Goal: Navigation & Orientation: Find specific page/section

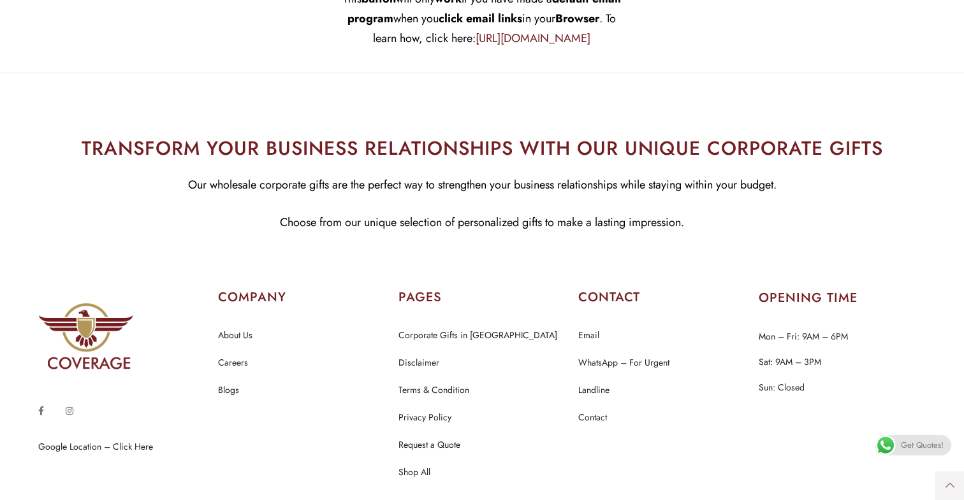
scroll to position [5047, 0]
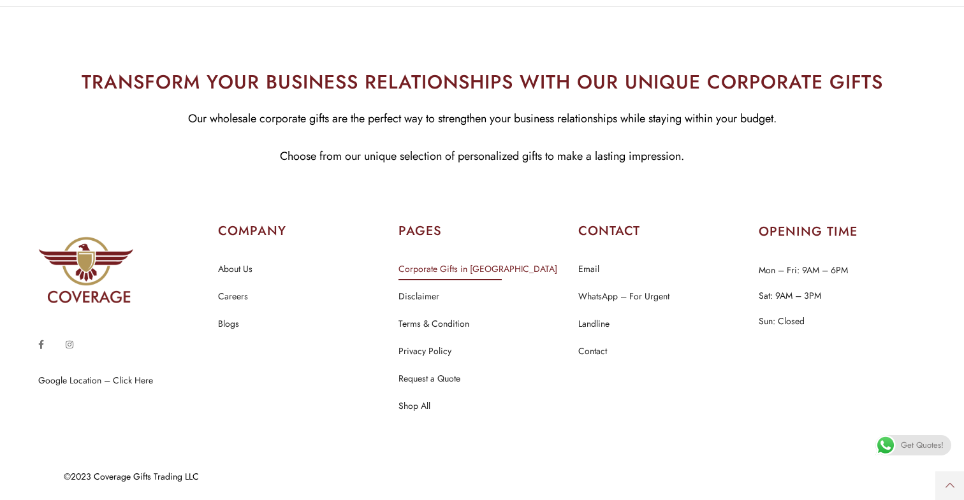
click at [450, 273] on link "Corporate Gifts in [GEOGRAPHIC_DATA]" at bounding box center [477, 269] width 159 height 17
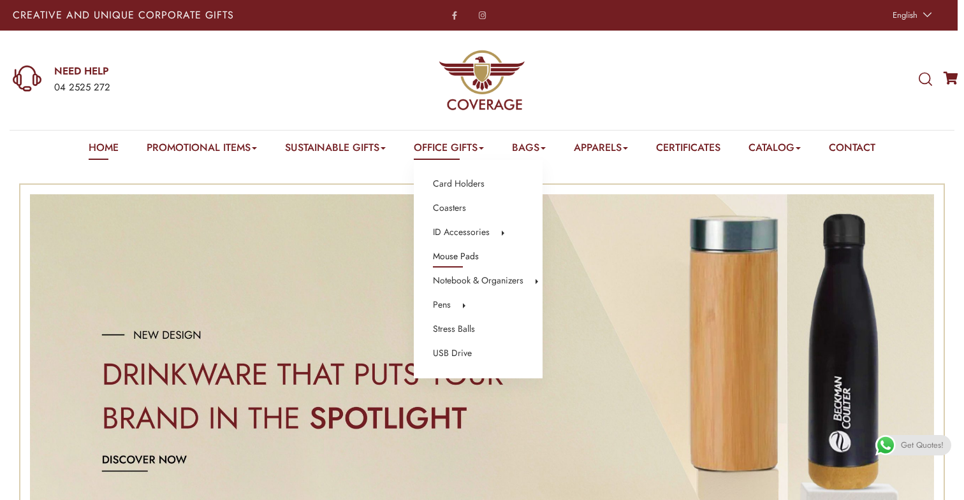
click at [470, 253] on link "Mouse Pads" at bounding box center [456, 257] width 46 height 17
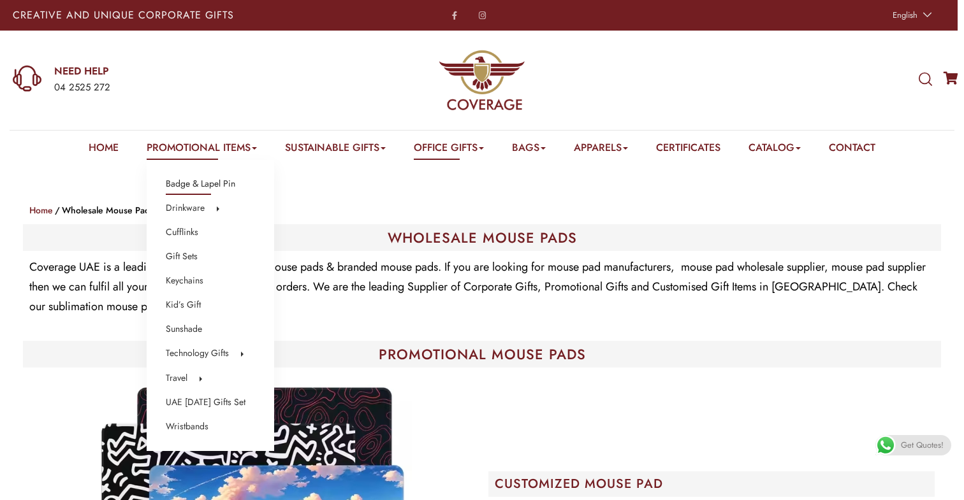
click at [205, 185] on link "Badge & Lapel Pin" at bounding box center [200, 184] width 69 height 17
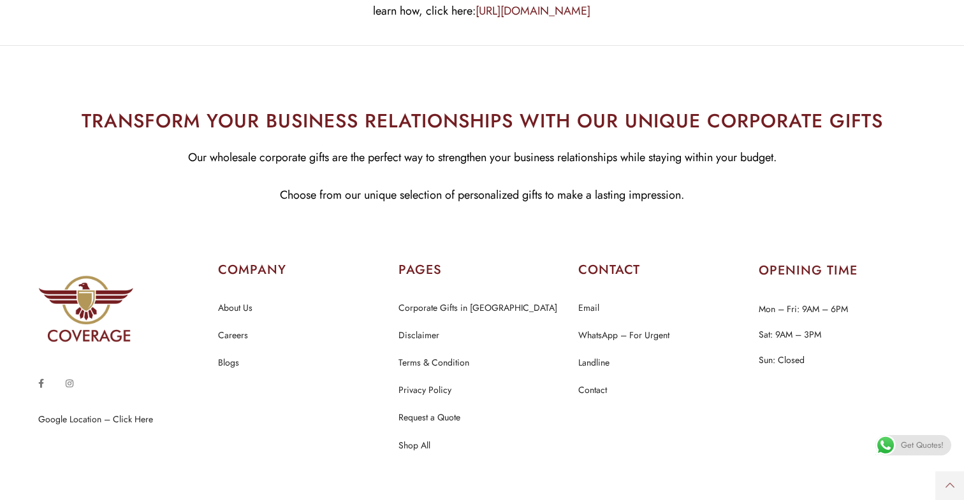
scroll to position [8450, 0]
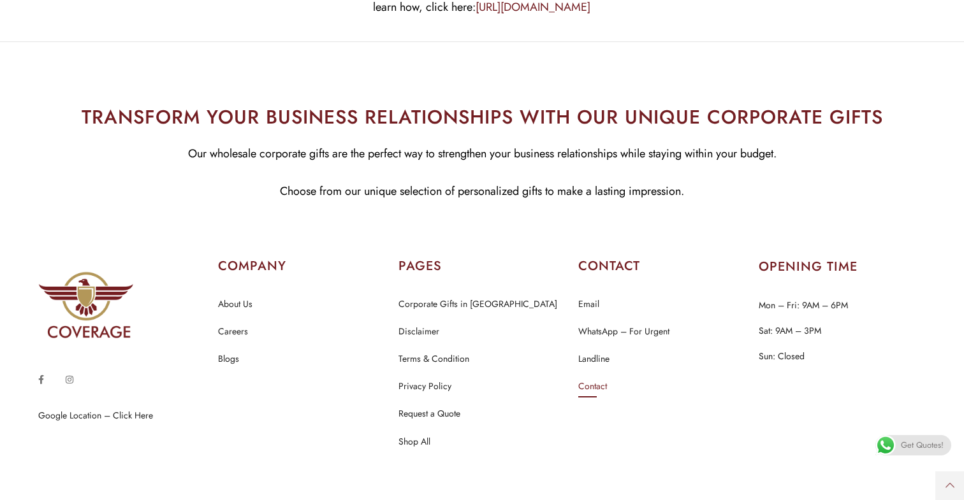
click at [598, 386] on link "Contact" at bounding box center [592, 387] width 29 height 17
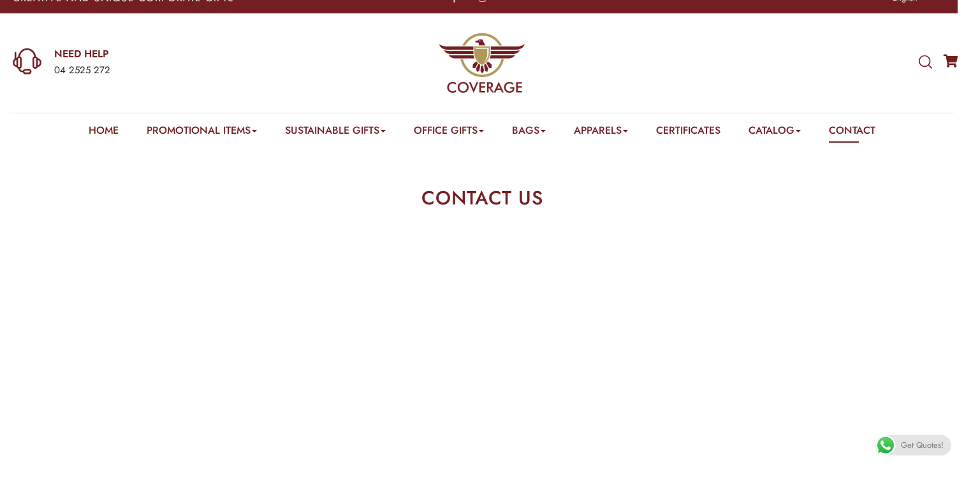
scroll to position [18, 0]
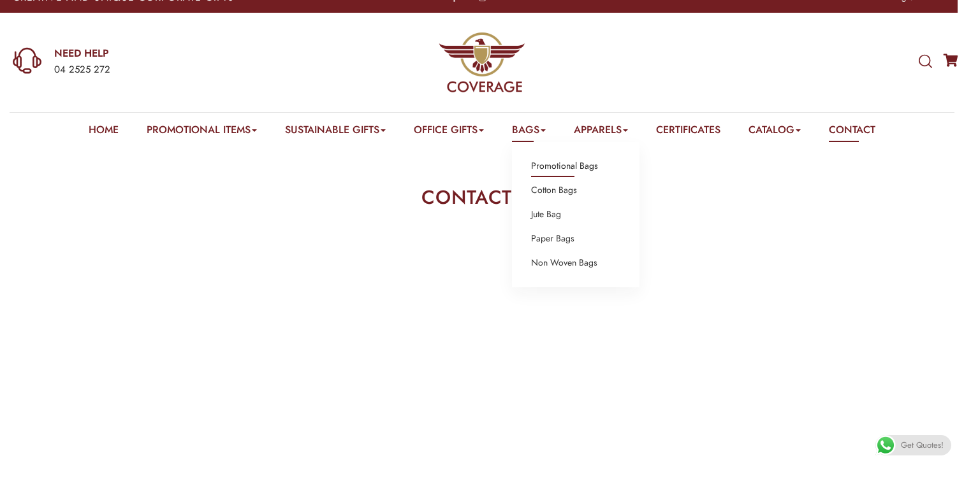
click at [562, 165] on link "Promotional Bags" at bounding box center [564, 166] width 67 height 17
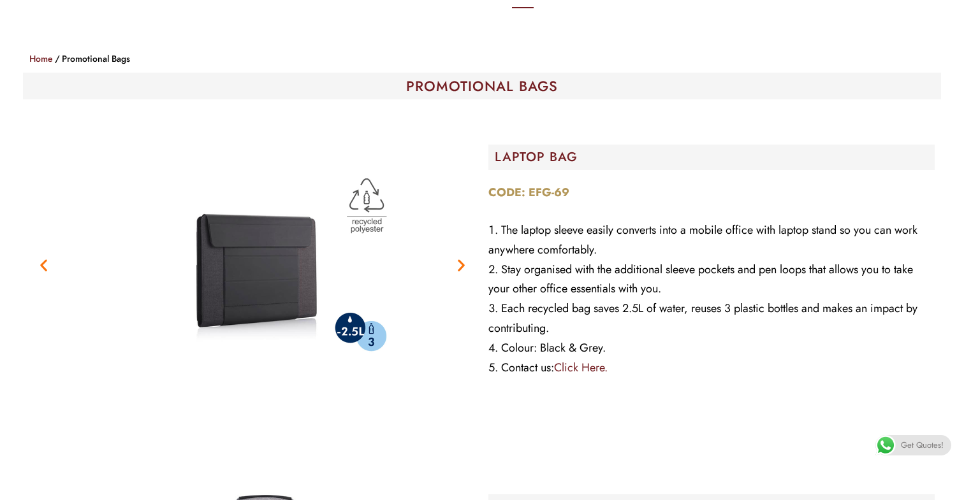
scroll to position [153, 0]
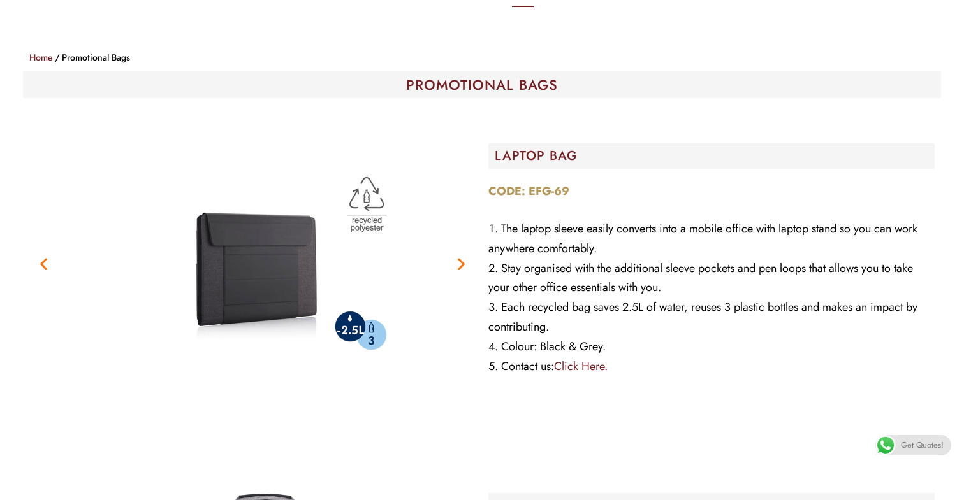
click at [456, 263] on icon "Next slide" at bounding box center [461, 264] width 16 height 16
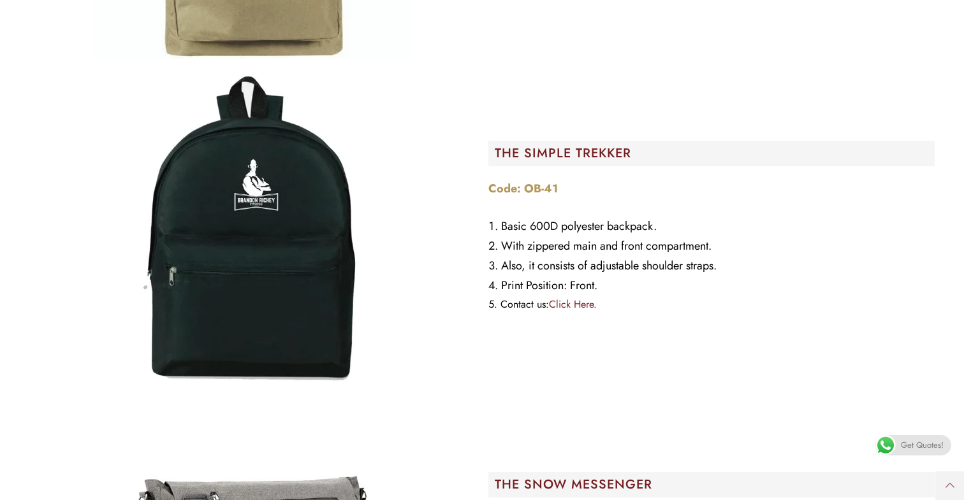
scroll to position [9390, 0]
